Goal: Find specific page/section: Find specific page/section

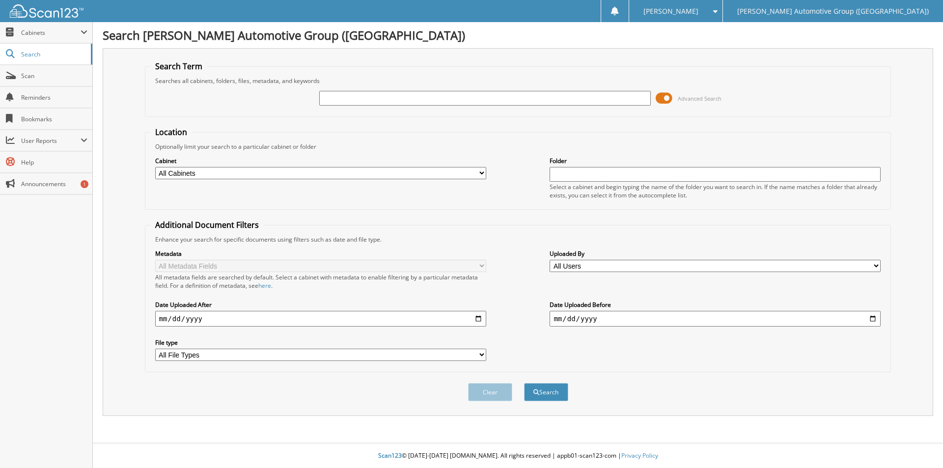
click at [339, 103] on input "text" at bounding box center [484, 98] width 331 height 15
type input "349932"
click at [541, 392] on button "Search" at bounding box center [546, 392] width 44 height 18
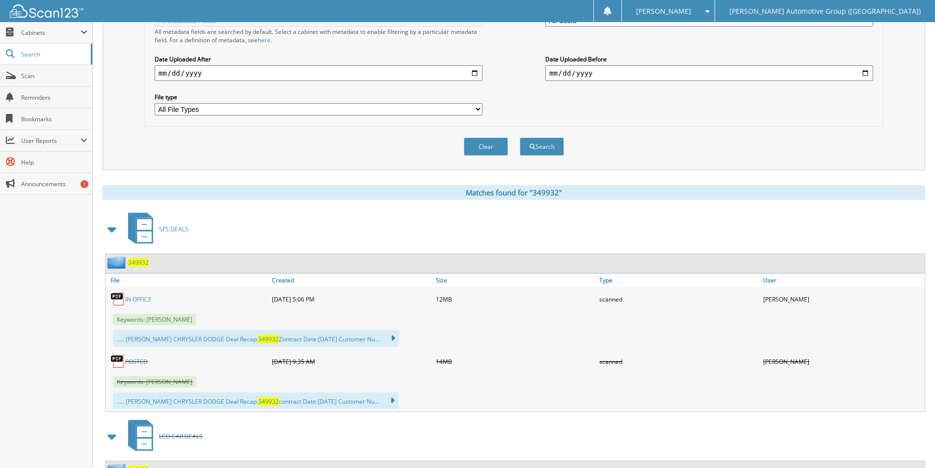
scroll to position [344, 0]
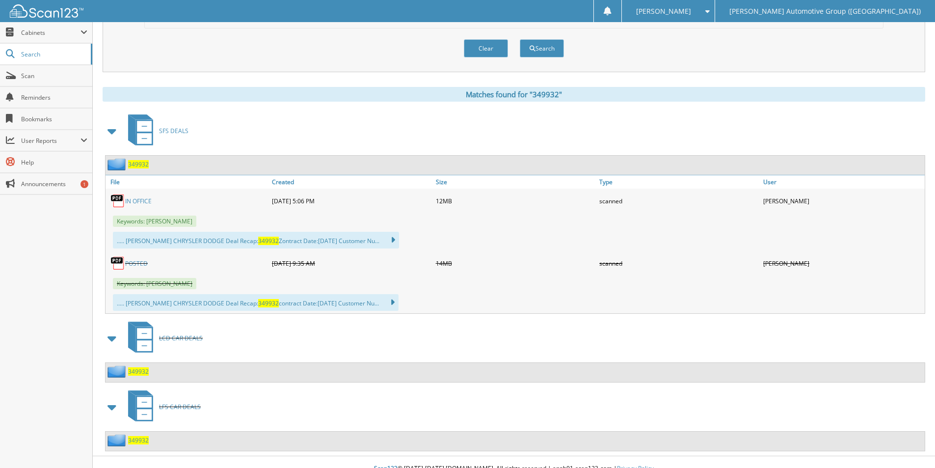
click at [138, 162] on span "349932" at bounding box center [138, 164] width 21 height 8
